Goal: Task Accomplishment & Management: Use online tool/utility

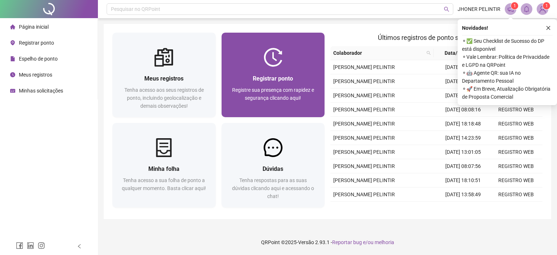
click at [263, 53] on div at bounding box center [273, 57] width 103 height 19
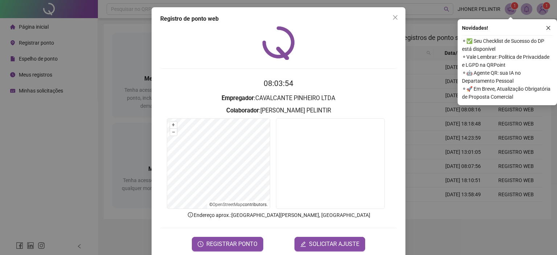
scroll to position [12, 0]
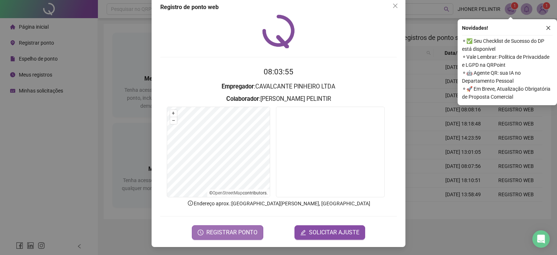
click at [234, 232] on span "REGISTRAR PONTO" at bounding box center [231, 232] width 51 height 9
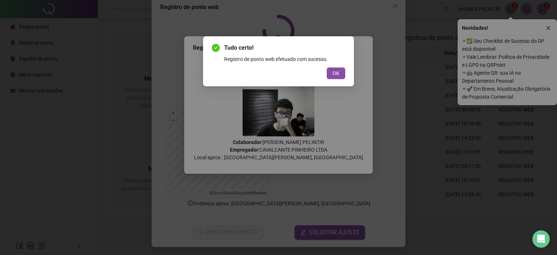
click at [335, 74] on span "OK" at bounding box center [336, 73] width 7 height 8
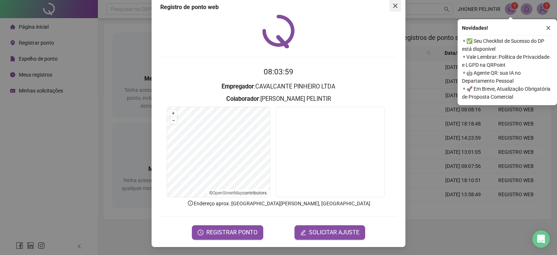
click at [396, 5] on span "Close" at bounding box center [396, 6] width 12 height 6
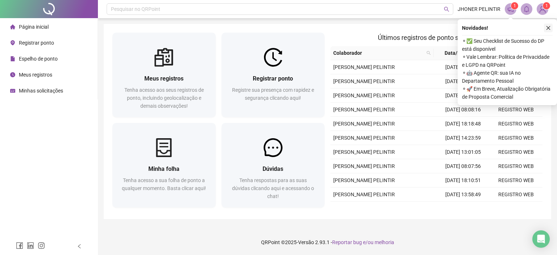
click at [548, 26] on icon "close" at bounding box center [548, 27] width 5 height 5
